Goal: Information Seeking & Learning: Find specific fact

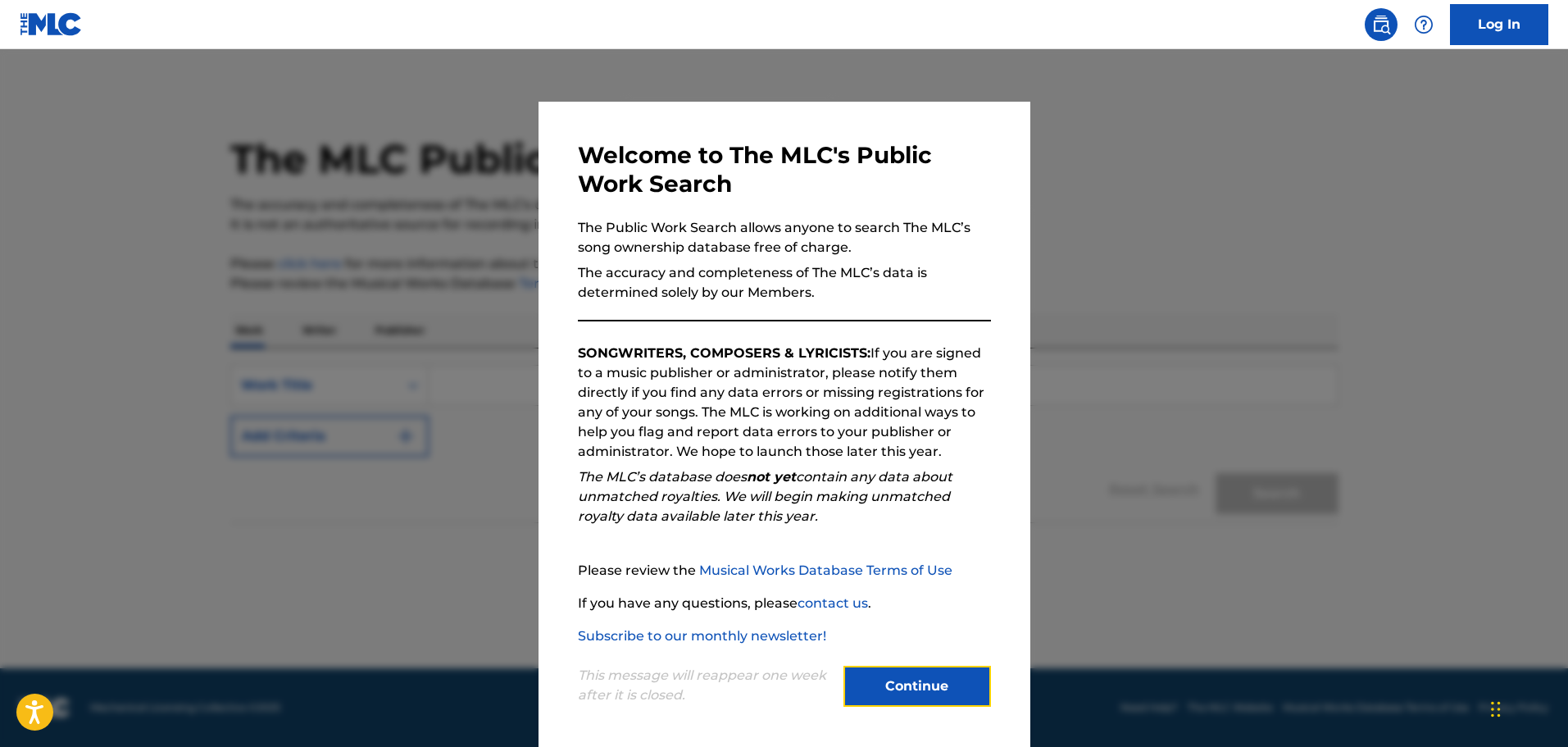
drag, startPoint x: 0, startPoint y: 0, endPoint x: 955, endPoint y: 679, distance: 1171.8
click at [955, 679] on button "Continue" at bounding box center [916, 686] width 147 height 41
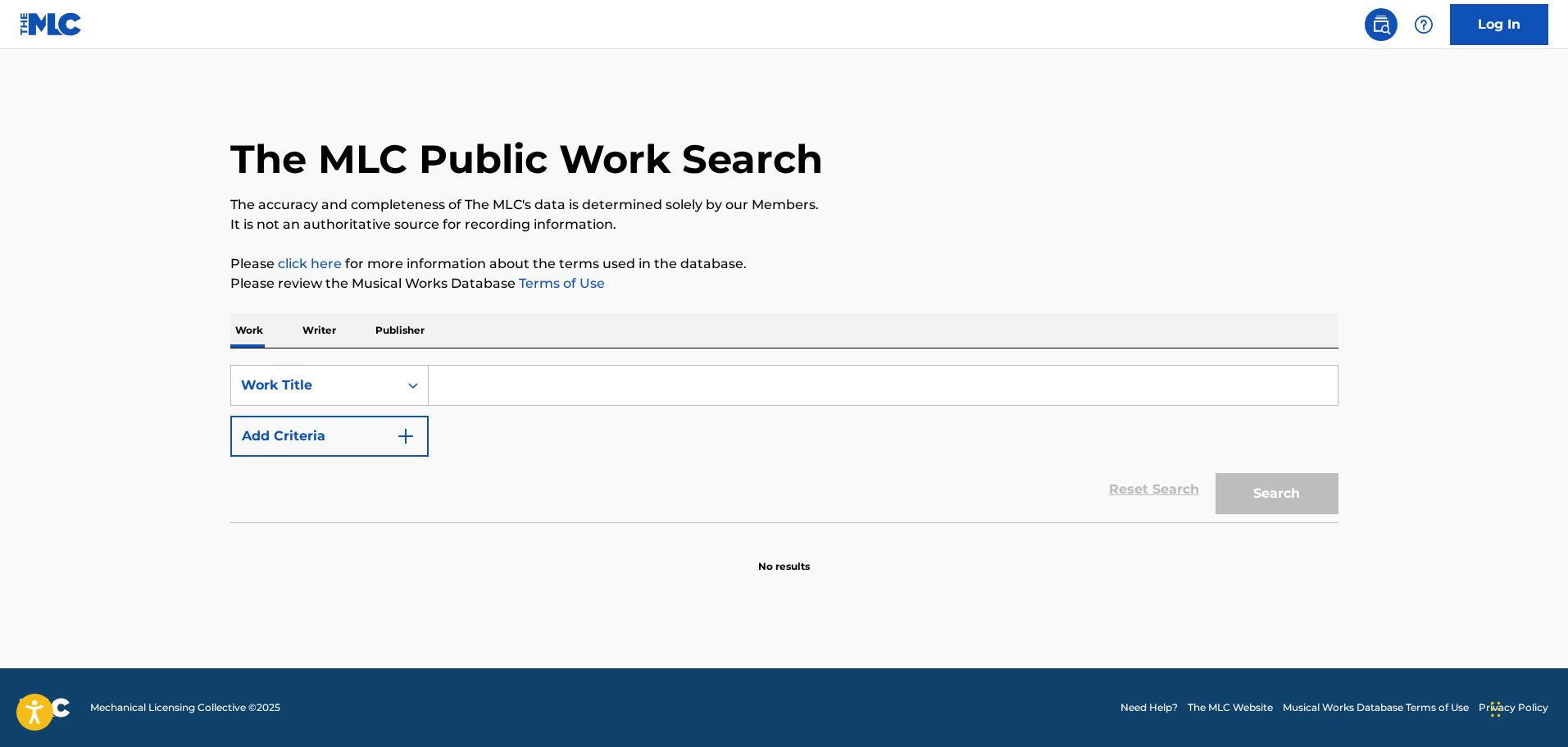
click at [454, 380] on input "Search Form" at bounding box center [882, 385] width 909 height 39
type input "war"
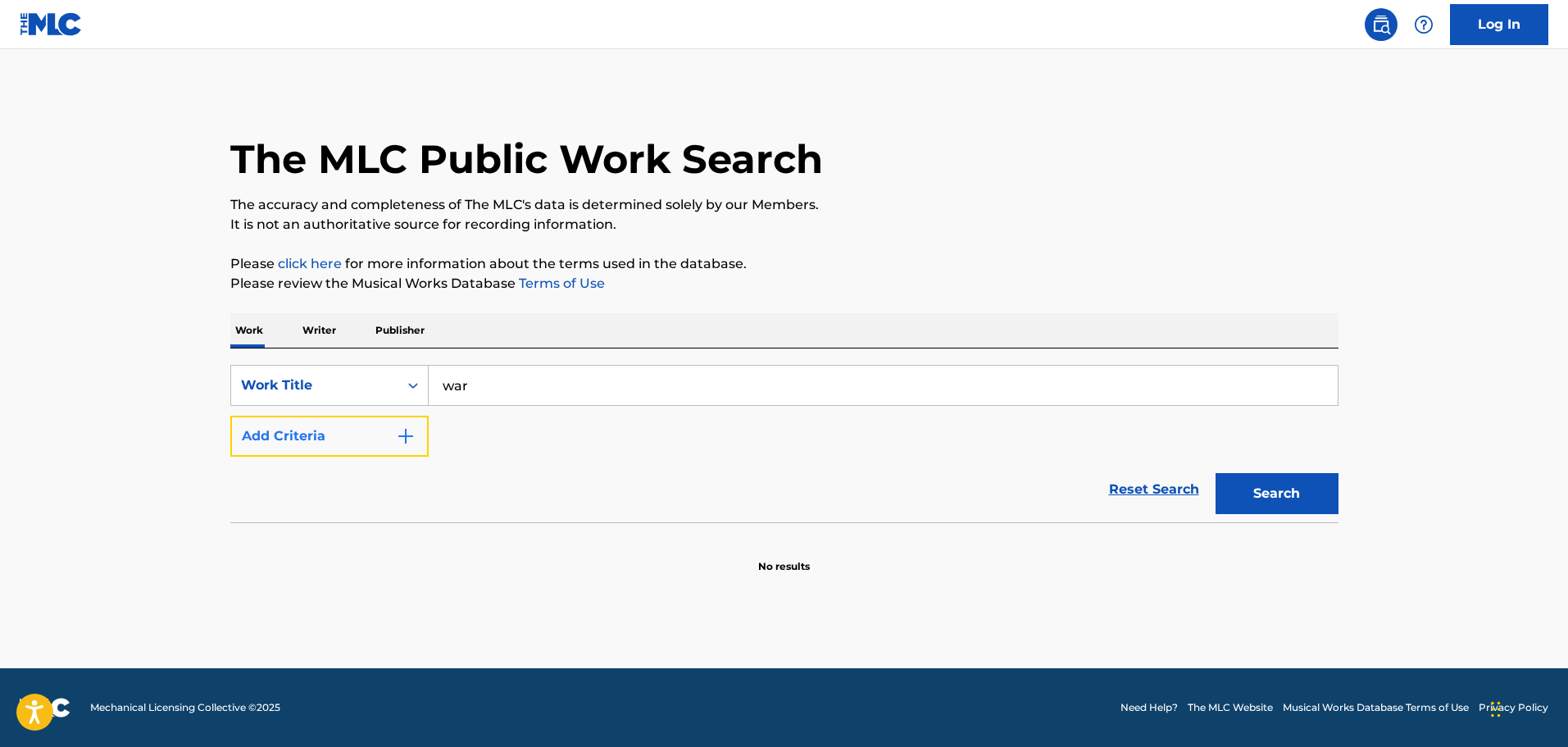
click at [358, 430] on button "Add Criteria" at bounding box center [329, 436] width 198 height 41
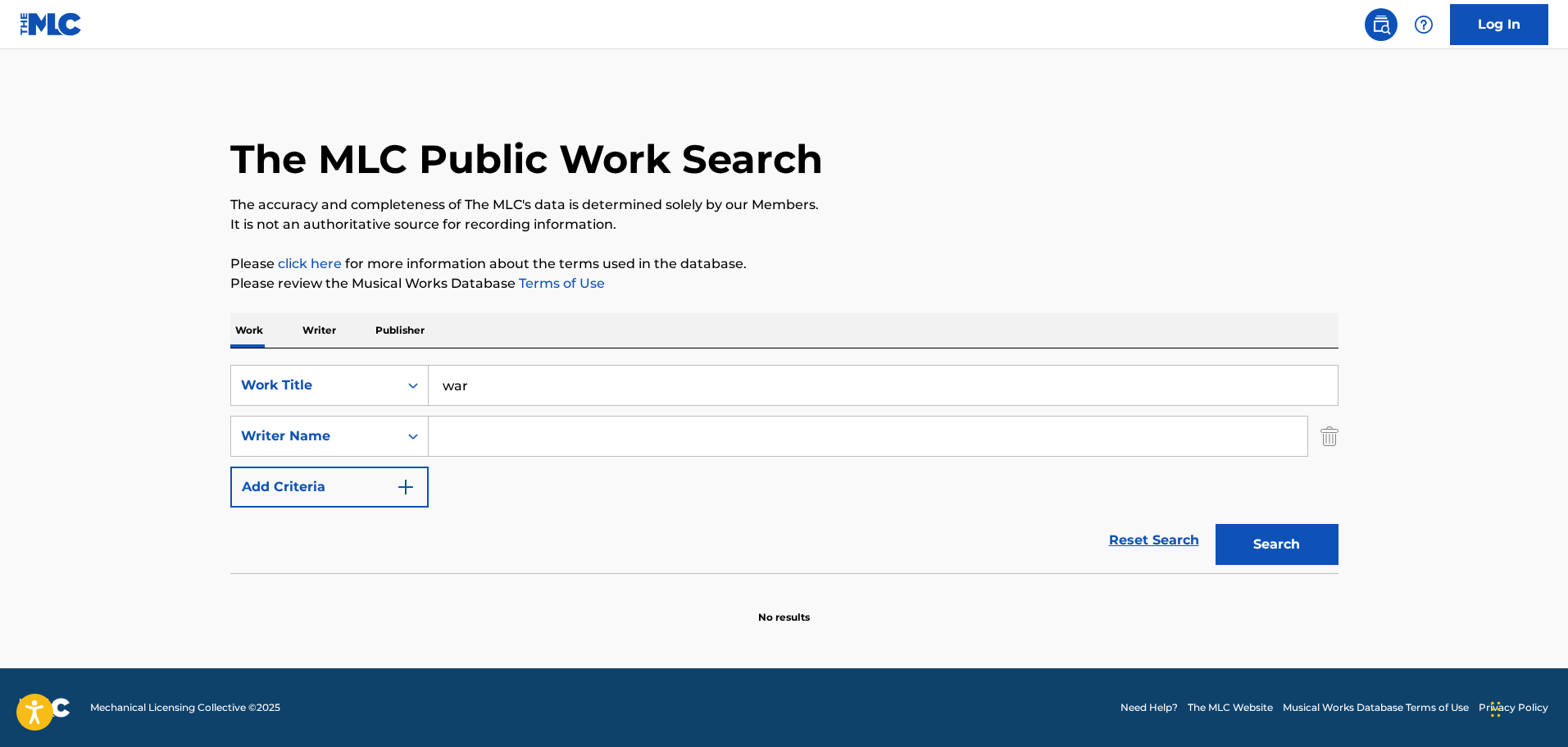
click at [485, 433] on input "Search Form" at bounding box center [867, 436] width 879 height 39
type input "[PERSON_NAME]"
click at [1326, 562] on button "Search" at bounding box center [1277, 544] width 123 height 41
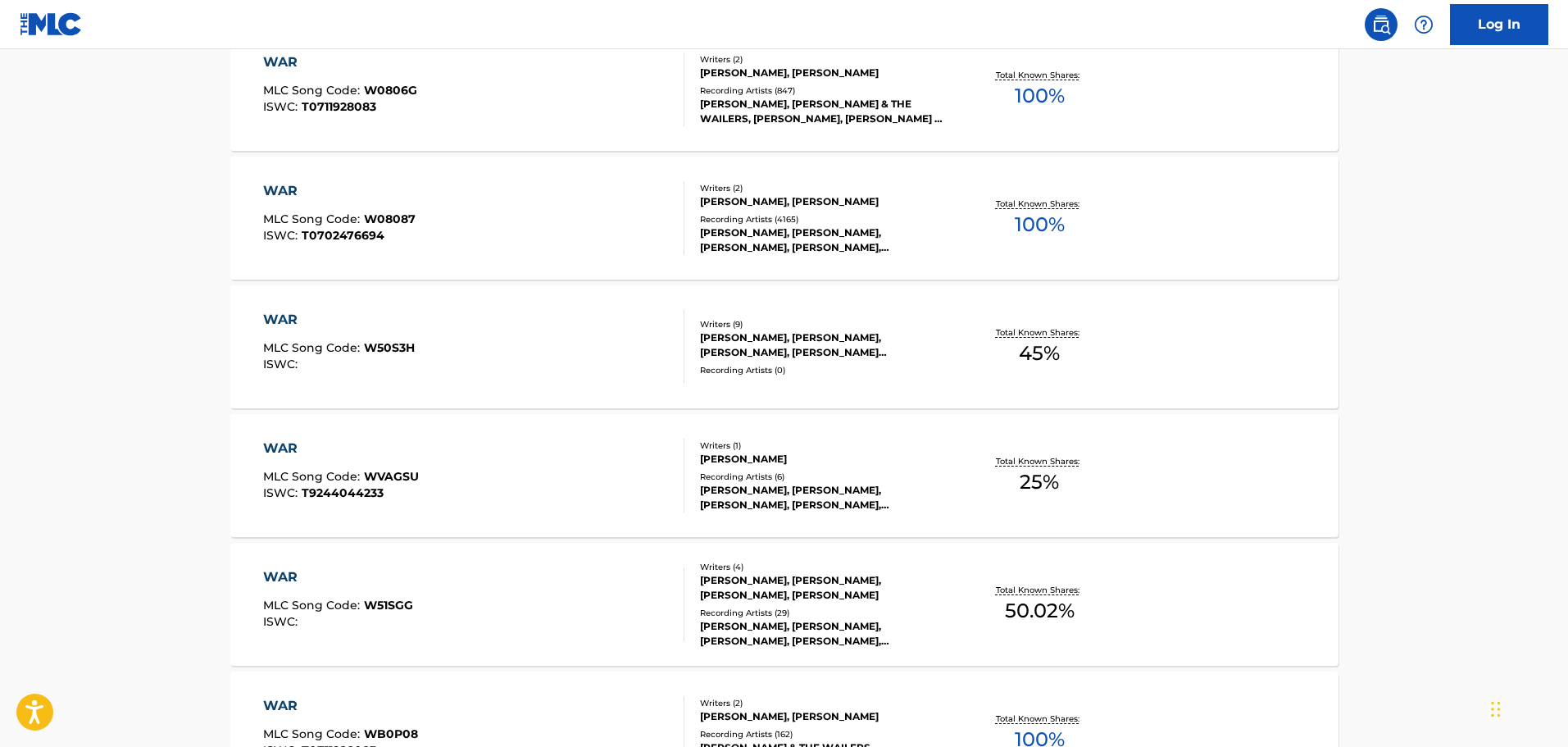
scroll to position [984, 0]
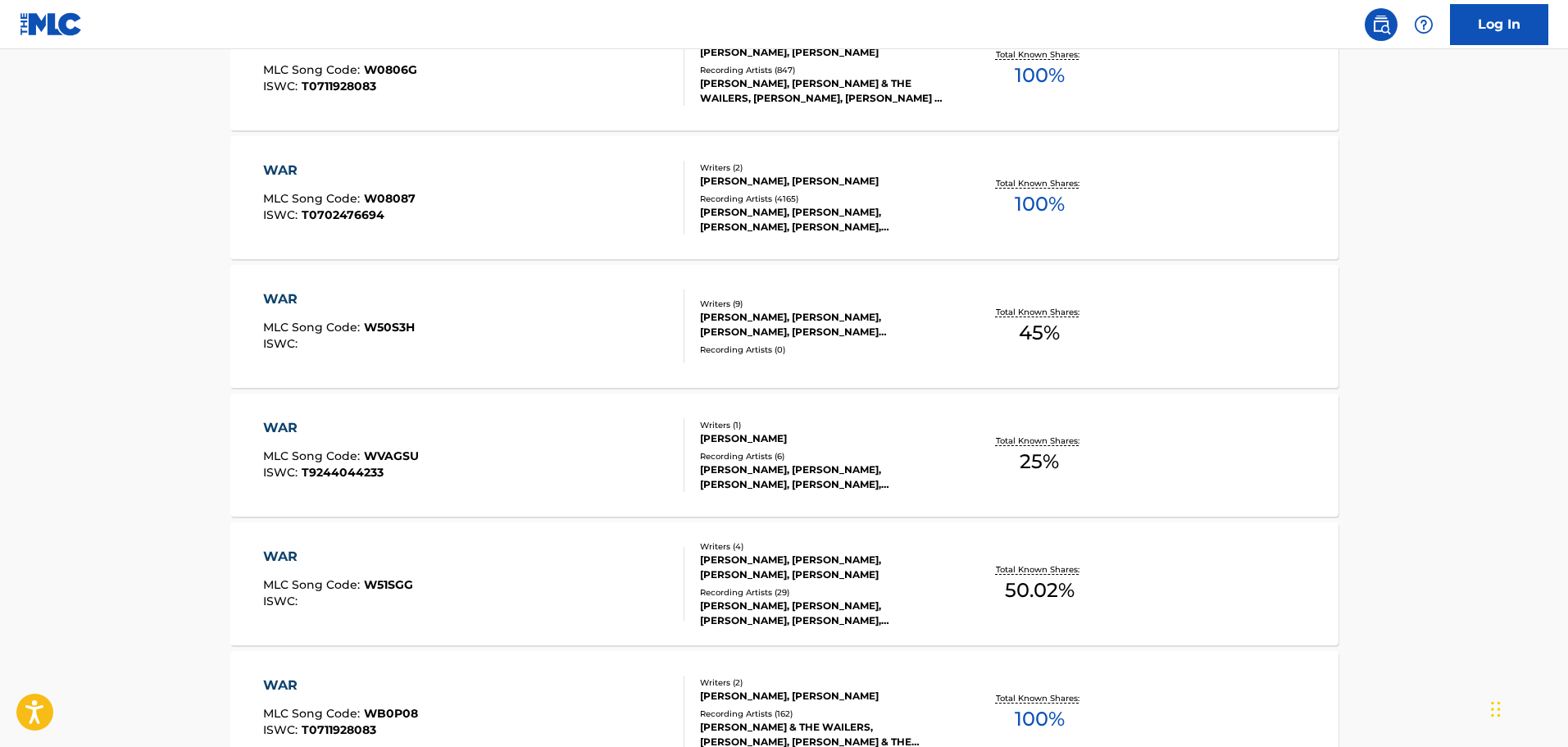
click at [536, 213] on div "WAR MLC Song Code : W08087 ISWC : T0702476694" at bounding box center [474, 198] width 422 height 74
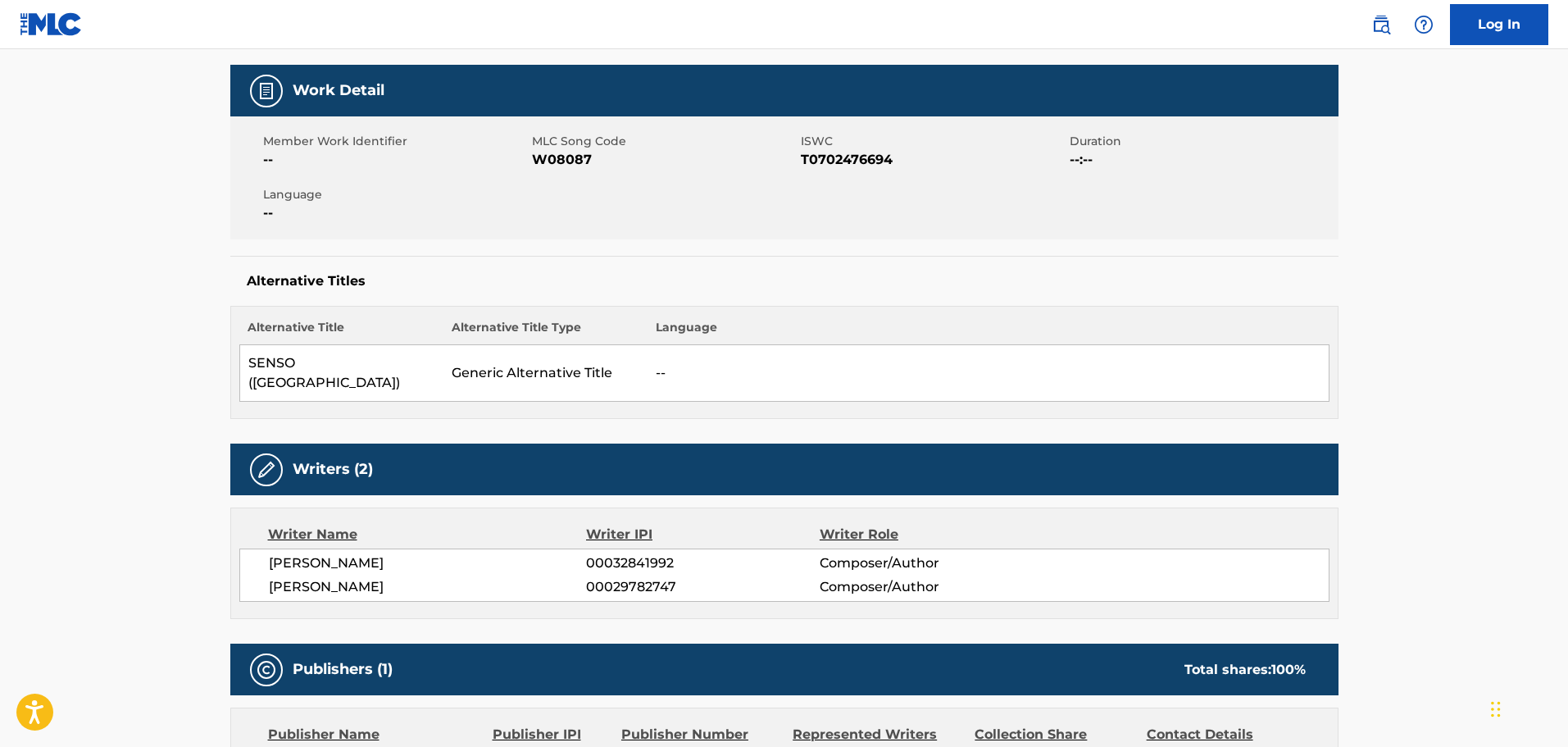
scroll to position [82, 0]
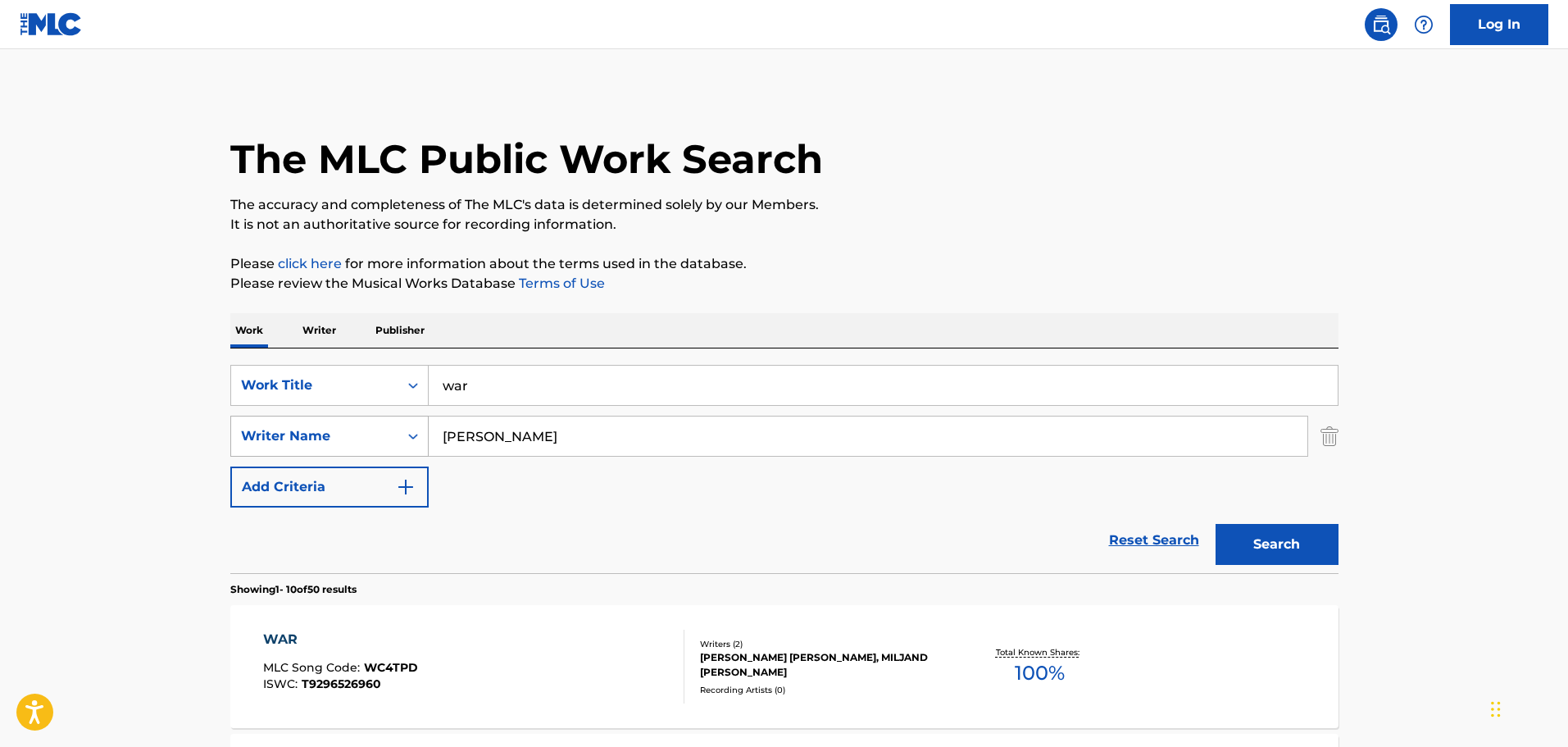
drag, startPoint x: 596, startPoint y: 437, endPoint x: 422, endPoint y: 424, distance: 174.5
click at [422, 424] on div "SearchWithCriteria0fd28e2f-d487-4af3-b665-2a2fa9a872c4 Writer Name [PERSON_NAME]" at bounding box center [784, 436] width 1108 height 41
type input "starr"
click at [422, 438] on div "Search Form" at bounding box center [412, 436] width 29 height 29
click at [422, 439] on div "Search Form" at bounding box center [412, 436] width 29 height 29
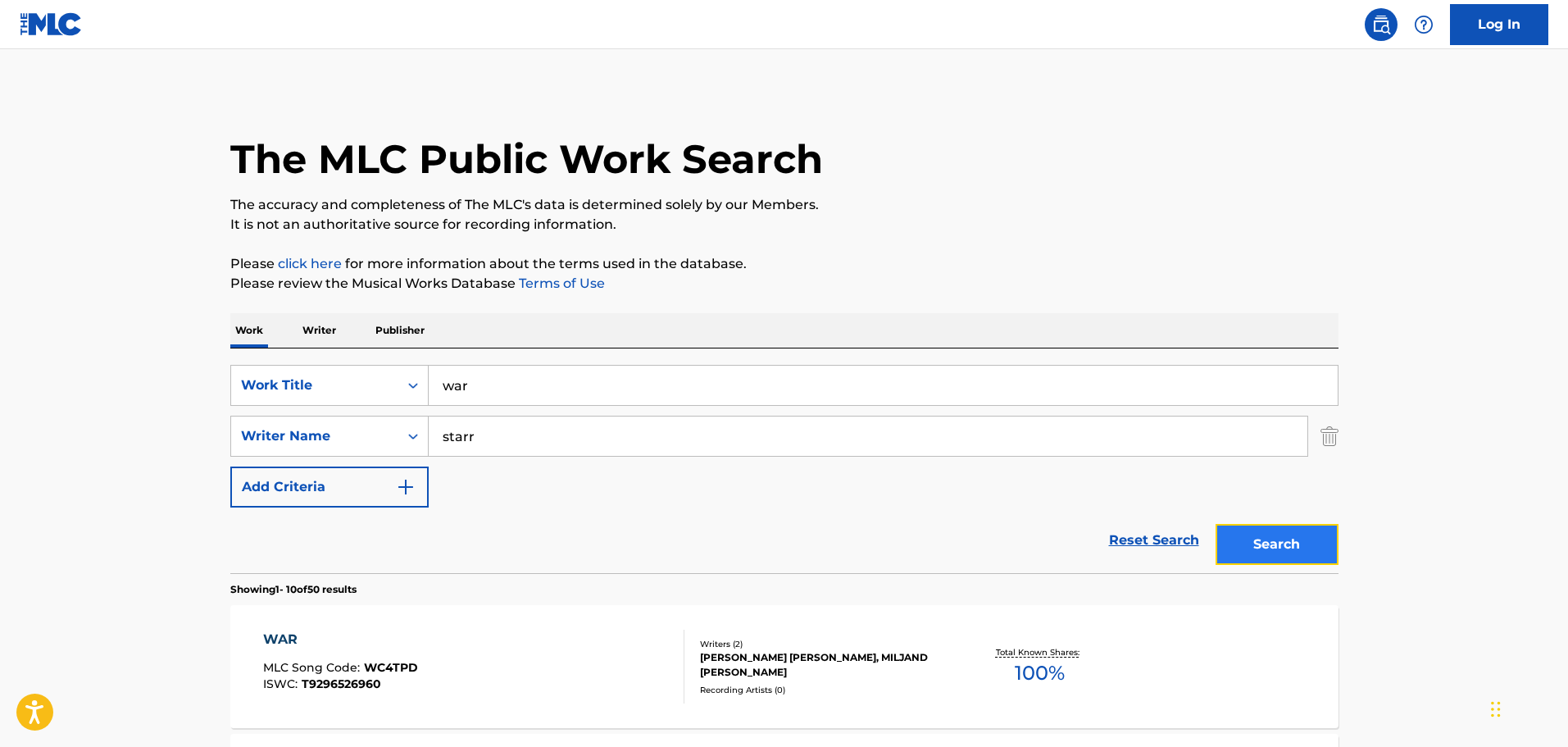
click at [1291, 544] on button "Search" at bounding box center [1277, 544] width 123 height 41
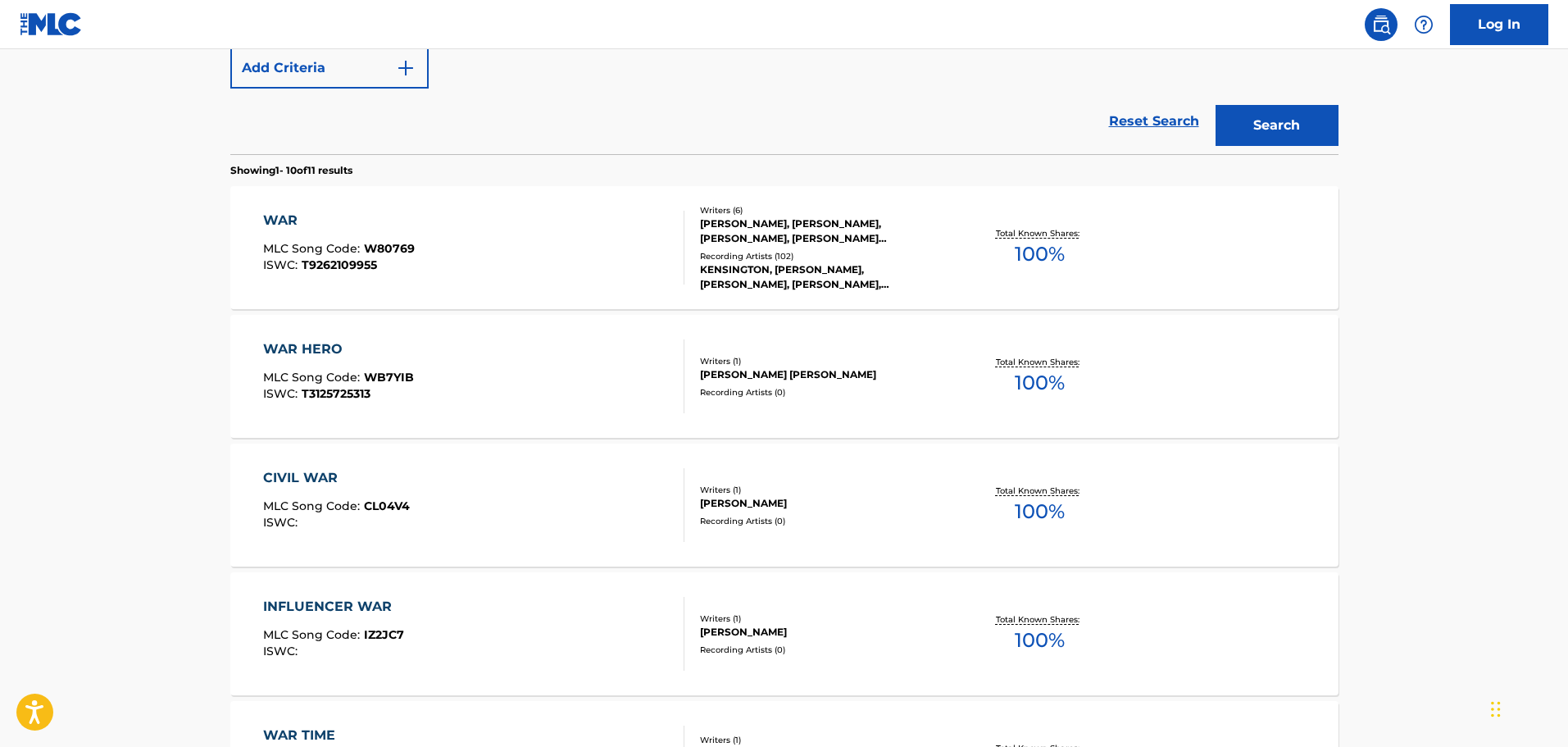
scroll to position [492, 0]
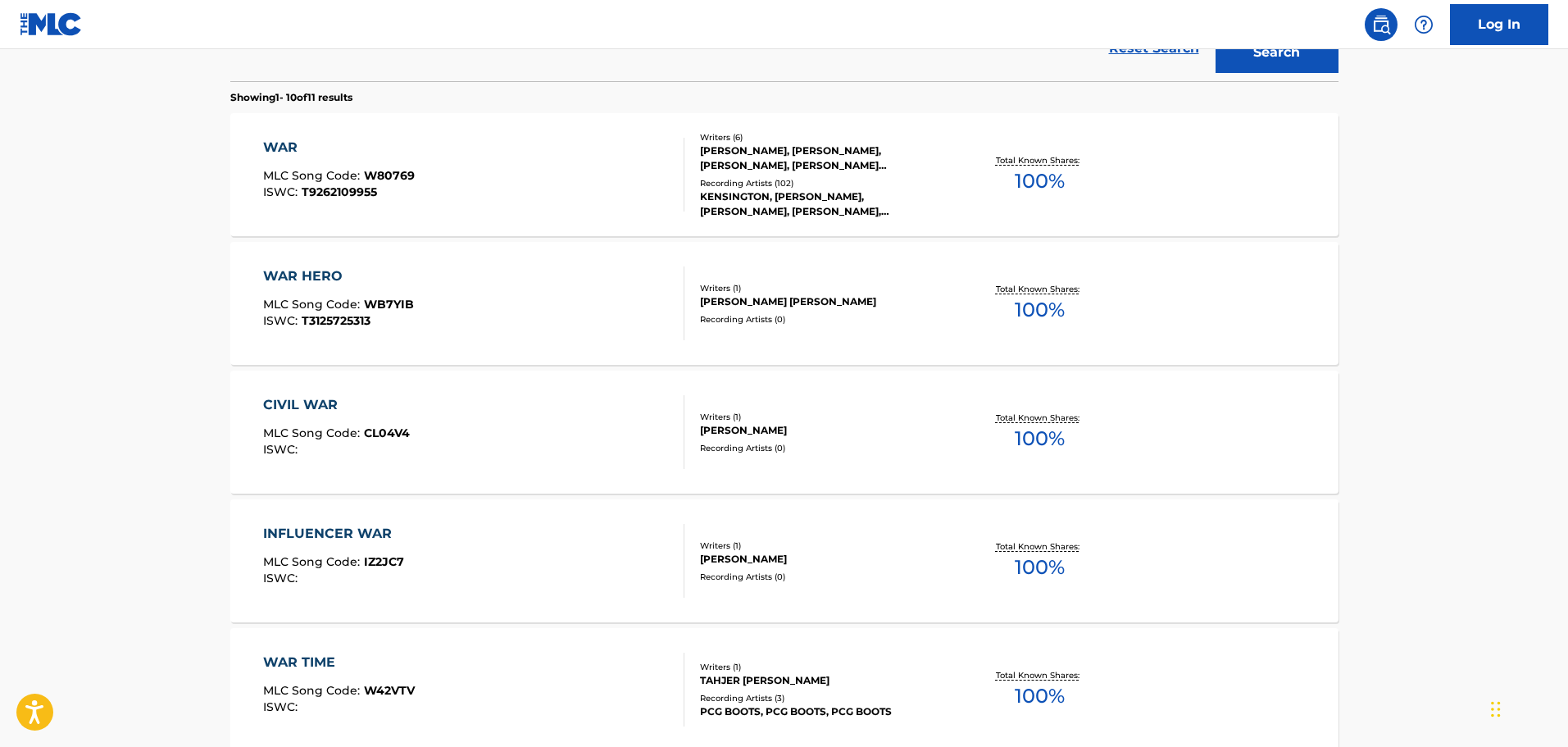
click at [558, 200] on div "WAR MLC Song Code : W80769 ISWC : T9262109955" at bounding box center [474, 174] width 422 height 74
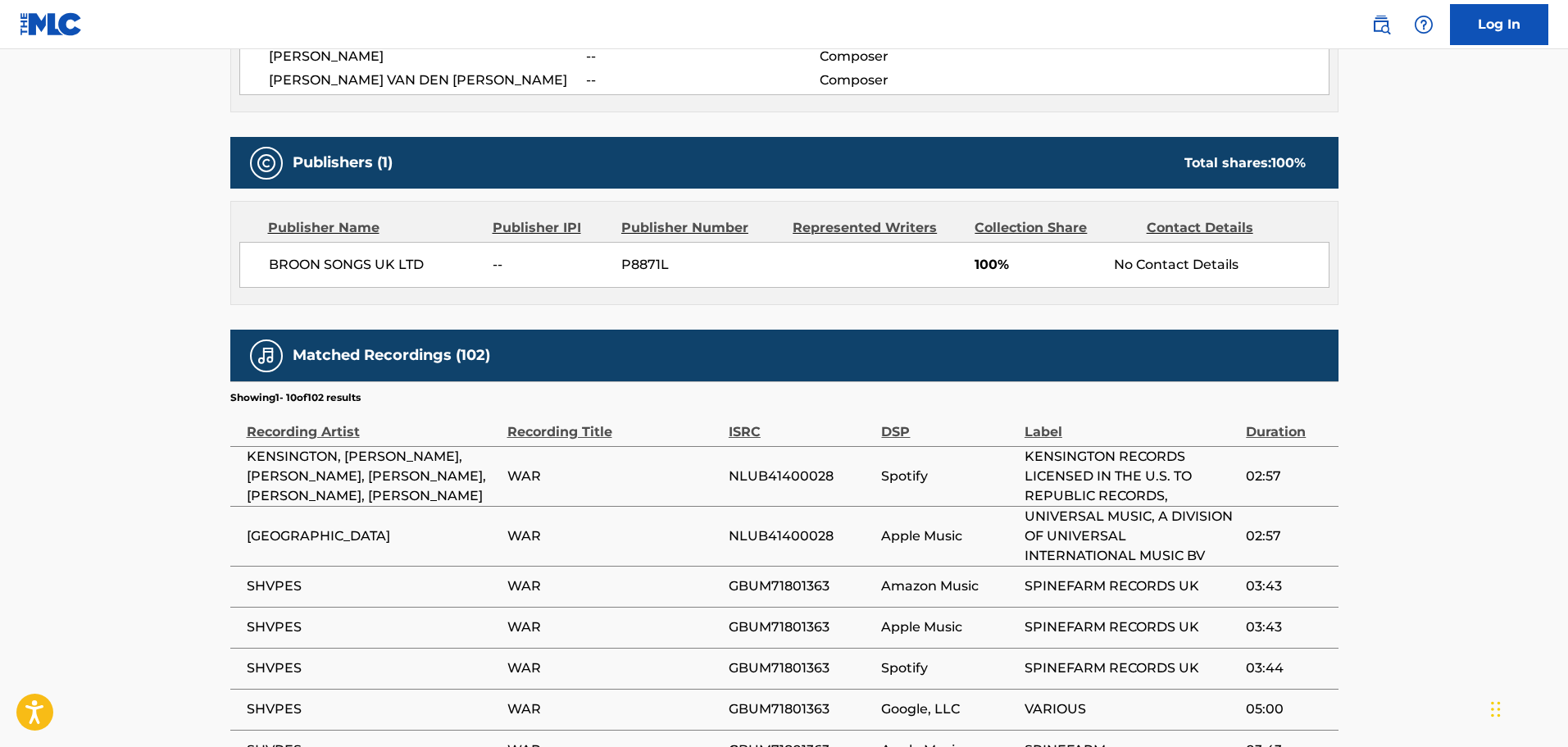
scroll to position [738, 0]
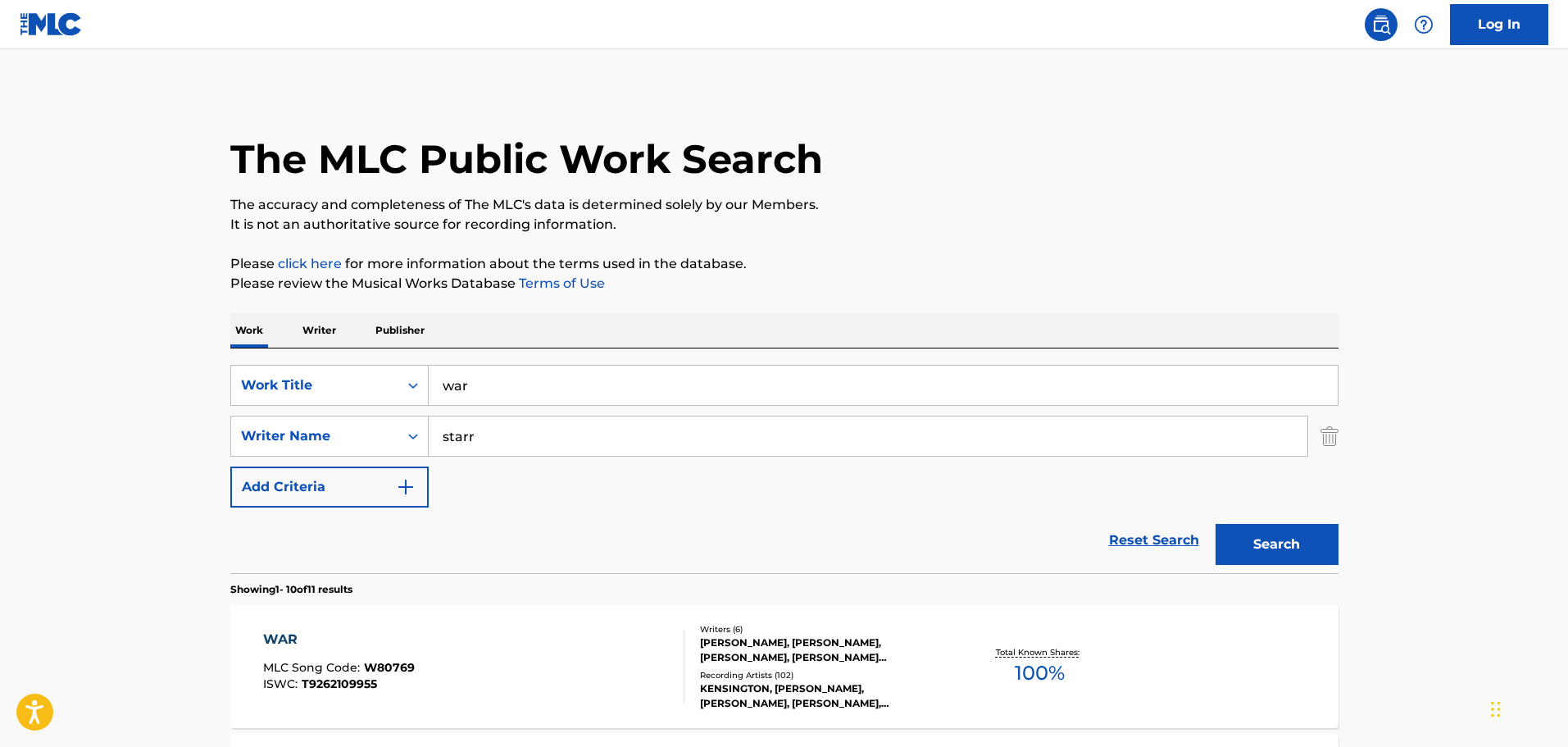
drag, startPoint x: 515, startPoint y: 435, endPoint x: 443, endPoint y: 437, distance: 72.0
click at [443, 437] on input "starr" at bounding box center [867, 436] width 879 height 39
type input "strong"
click at [1308, 552] on button "Search" at bounding box center [1277, 544] width 123 height 41
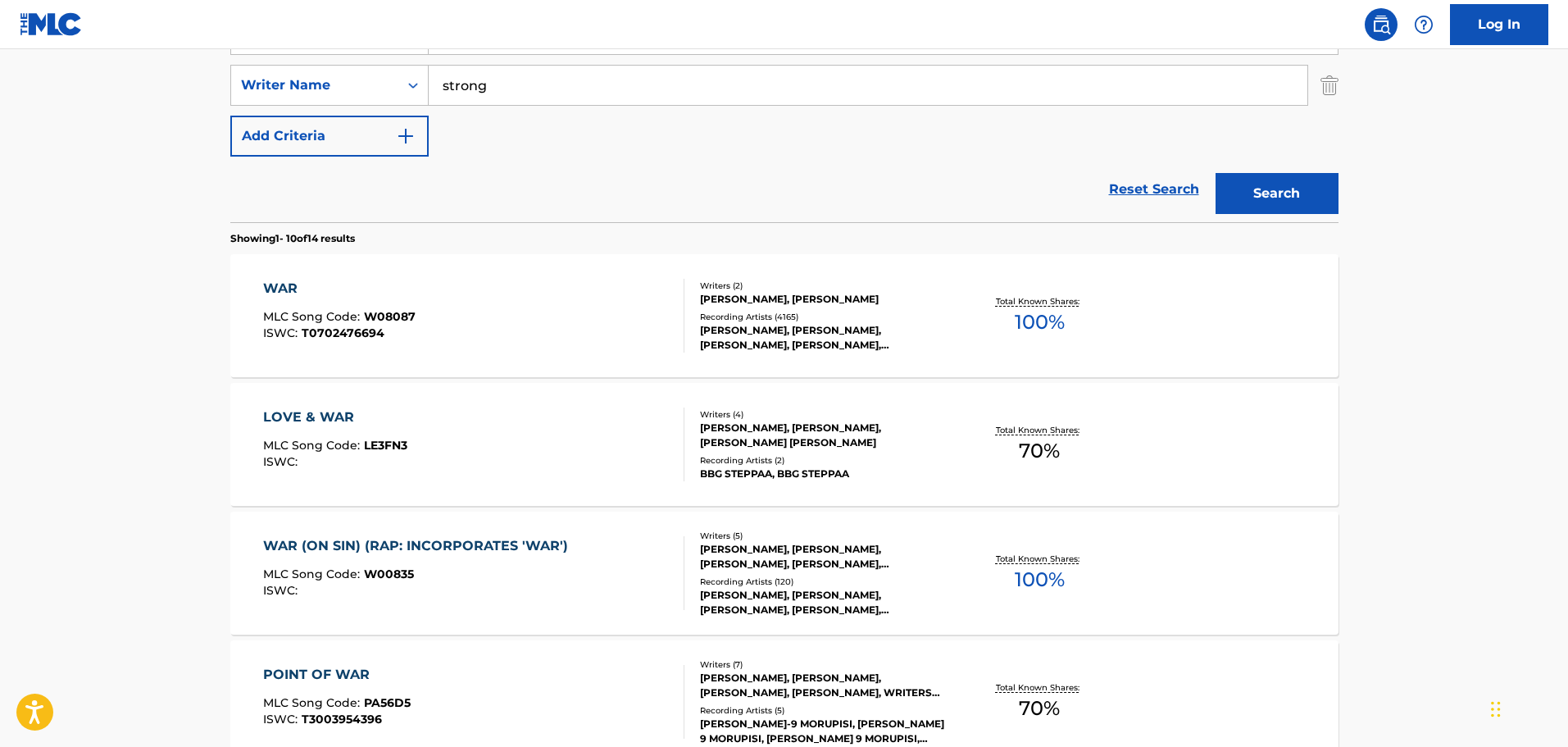
scroll to position [410, 0]
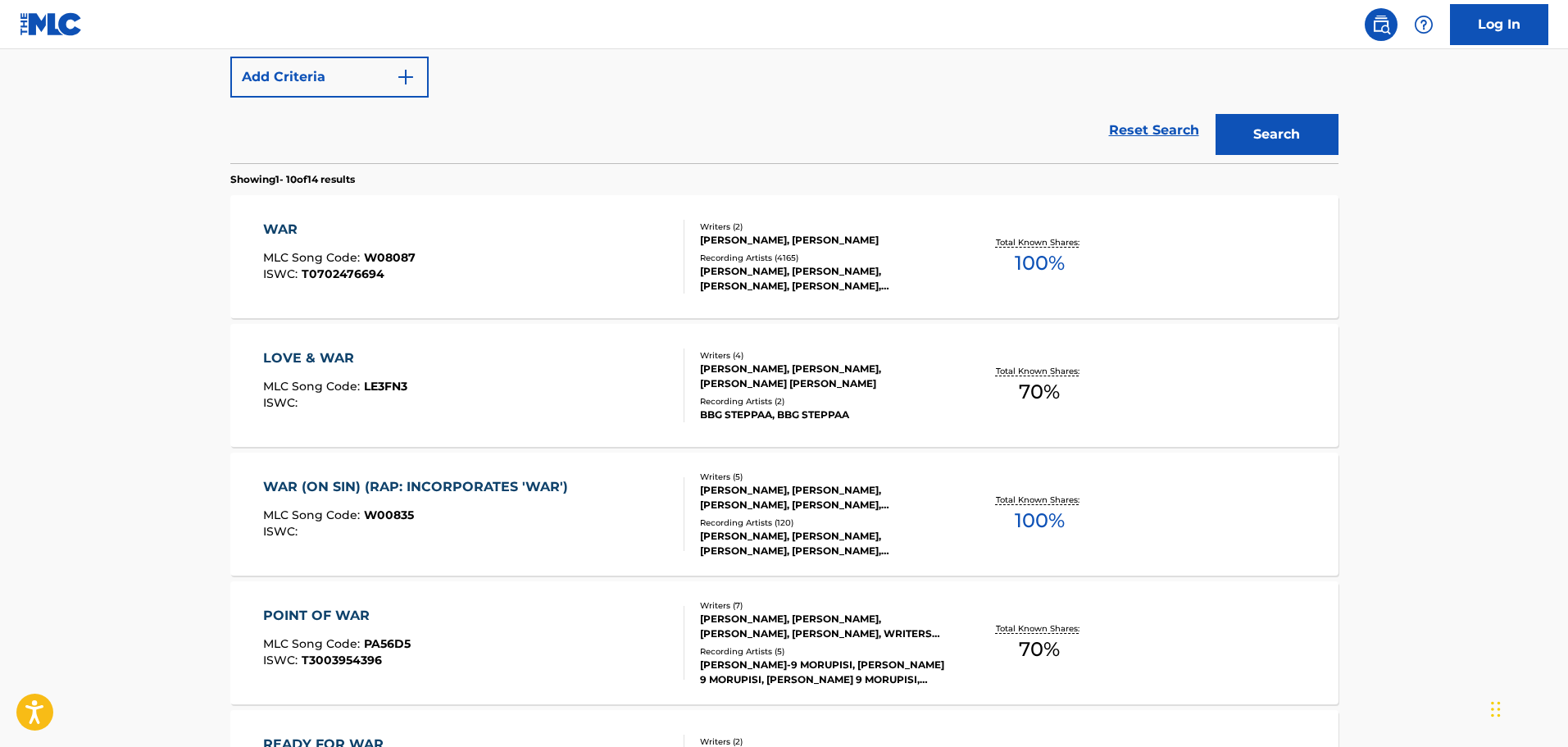
click at [568, 267] on div "WAR MLC Song Code : W08087 ISWC : T0702476694" at bounding box center [474, 257] width 422 height 74
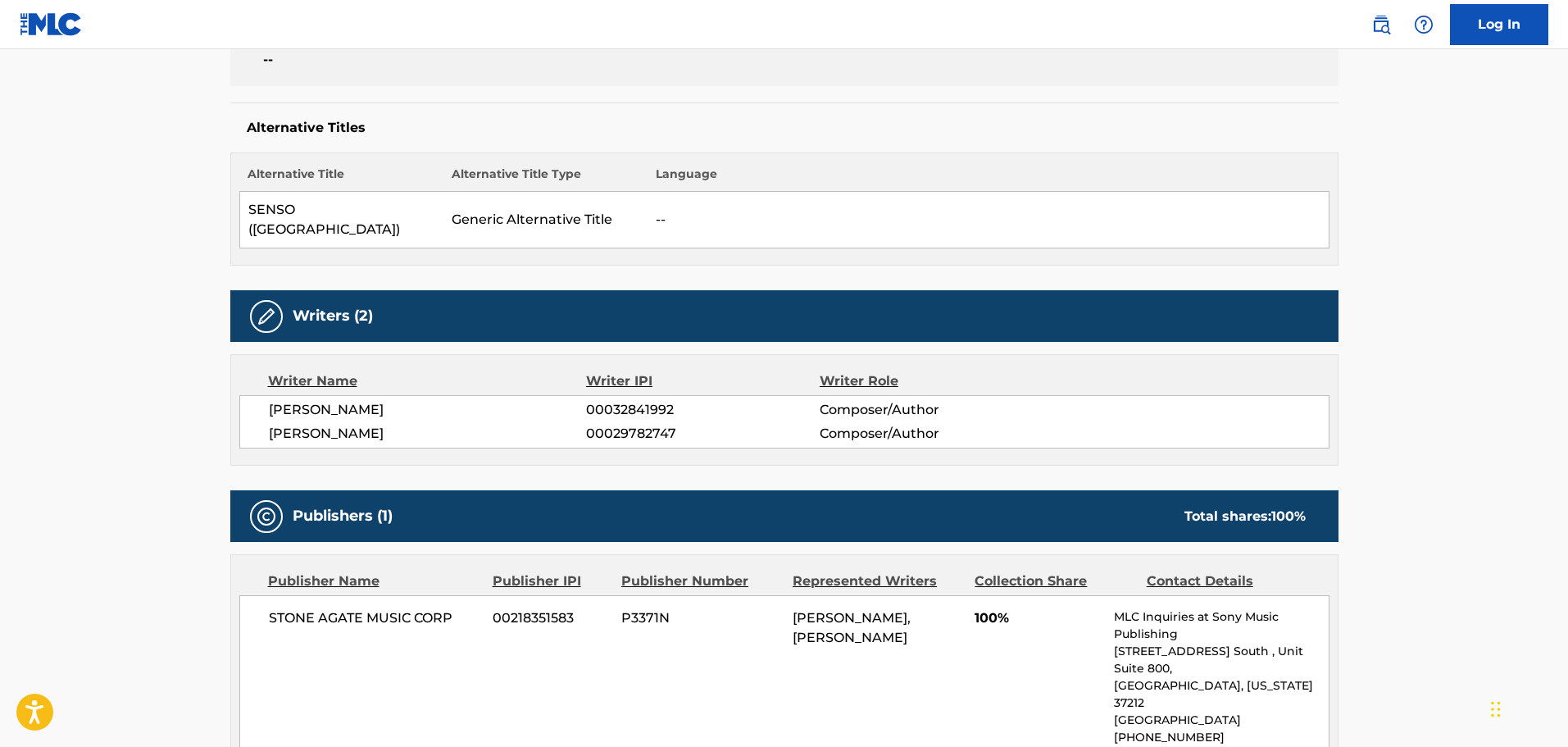
scroll to position [492, 0]
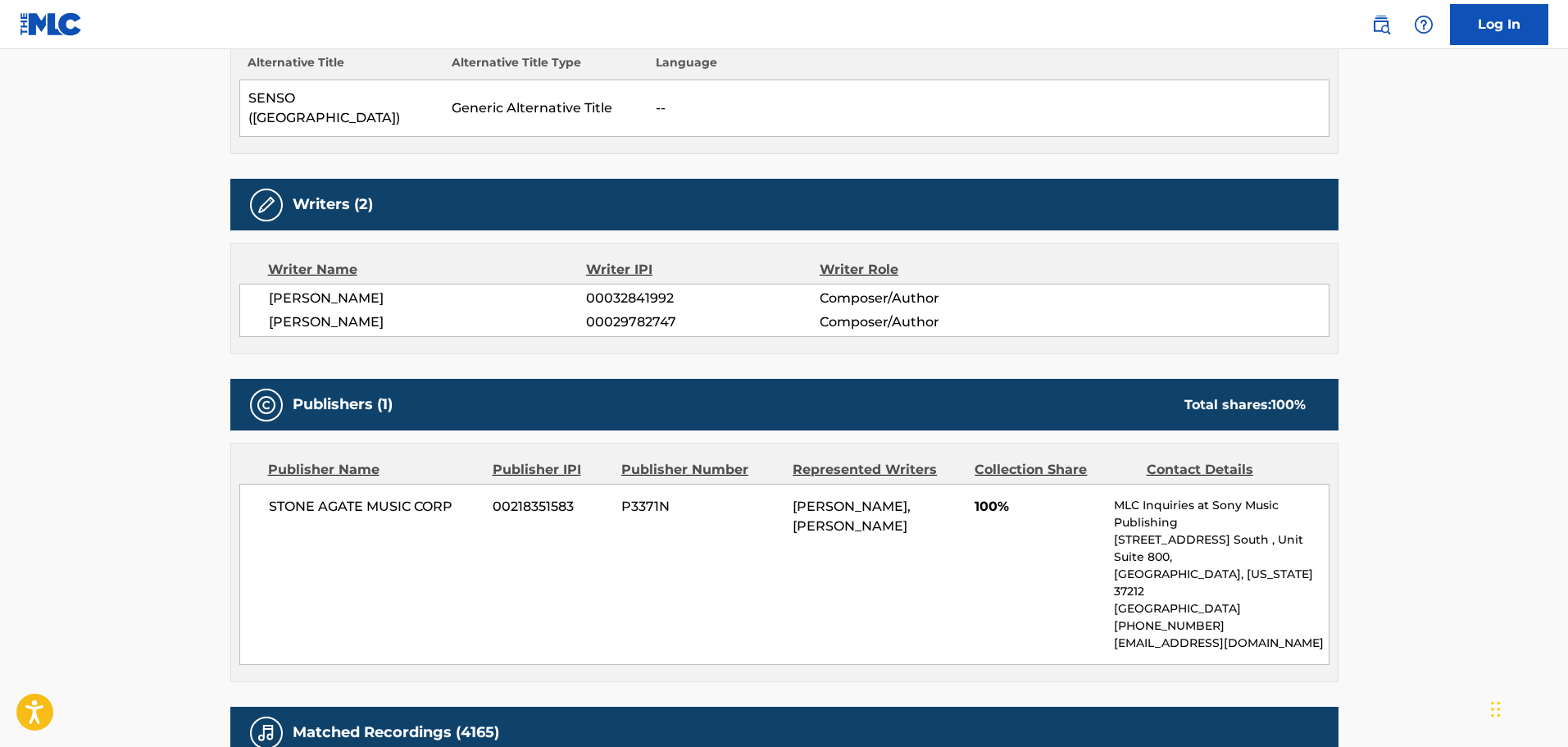
drag, startPoint x: 460, startPoint y: 277, endPoint x: 267, endPoint y: 287, distance: 193.3
click at [267, 287] on div "[PERSON_NAME] 00032841992 Composer/Author [PERSON_NAME] 00029782747 Composer/Au…" at bounding box center [784, 310] width 1090 height 53
copy span "[PERSON_NAME]"
